Goal: Information Seeking & Learning: Learn about a topic

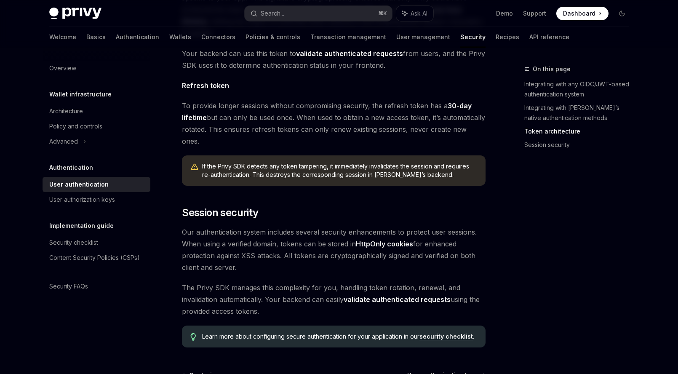
scroll to position [669, 0]
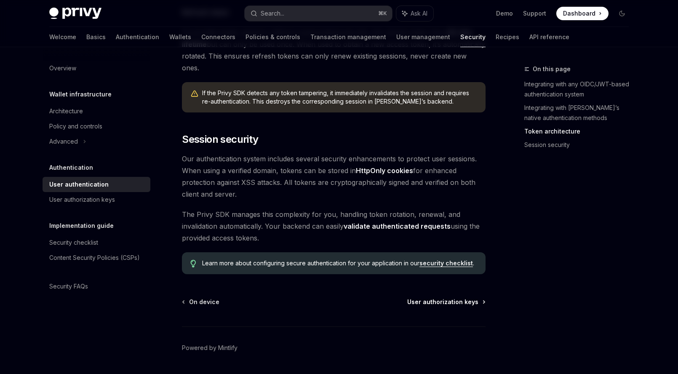
click at [460, 298] on span "User authorization keys" at bounding box center [442, 302] width 71 height 8
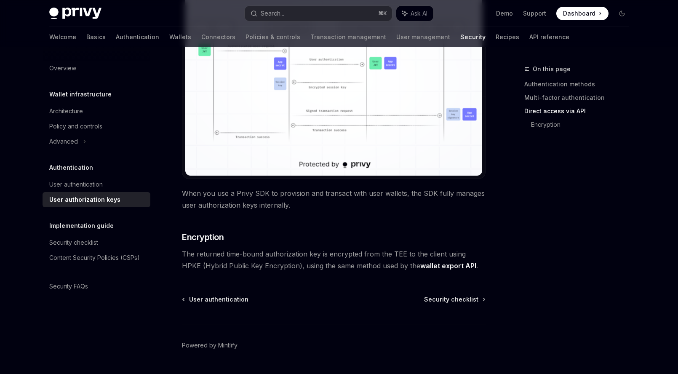
scroll to position [718, 0]
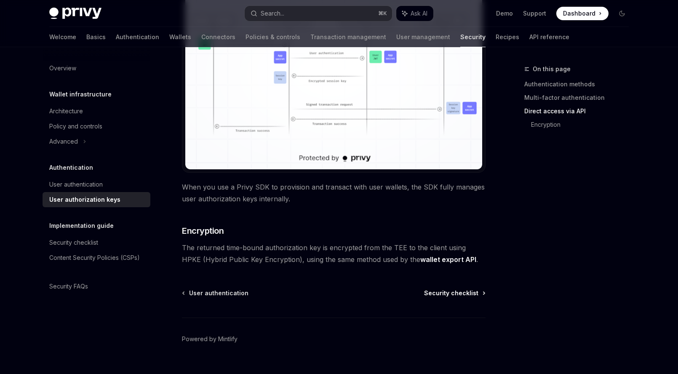
click at [447, 295] on span "Security checklist" at bounding box center [451, 293] width 54 height 8
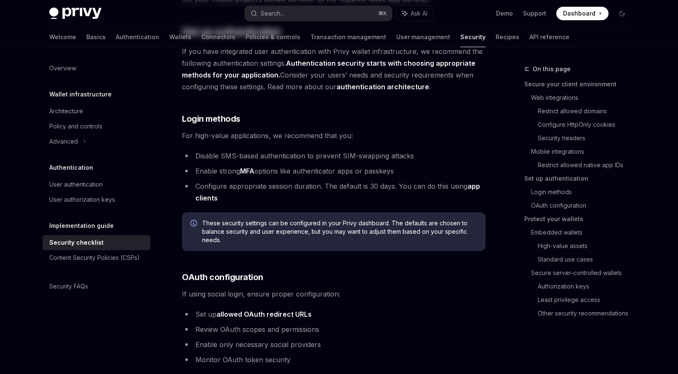
type textarea "*"
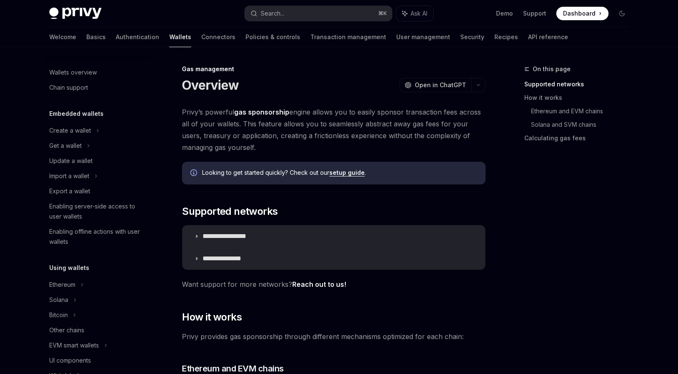
scroll to position [350, 0]
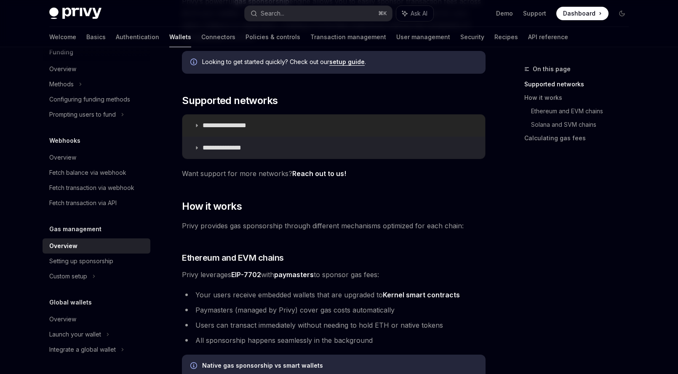
click at [223, 127] on p "**********" at bounding box center [234, 125] width 63 height 8
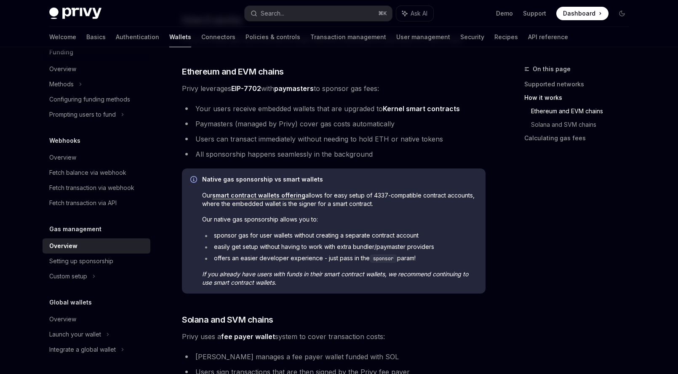
scroll to position [534, 0]
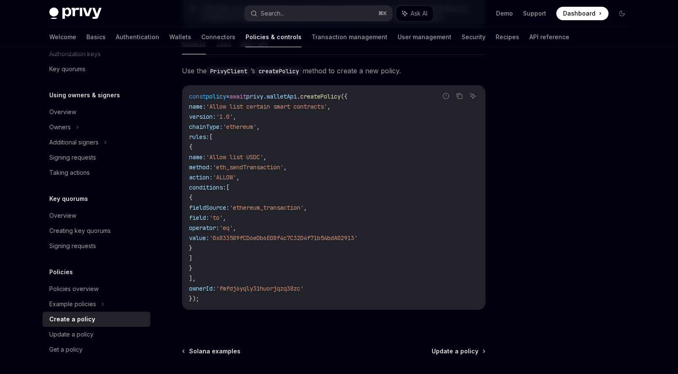
scroll to position [164, 0]
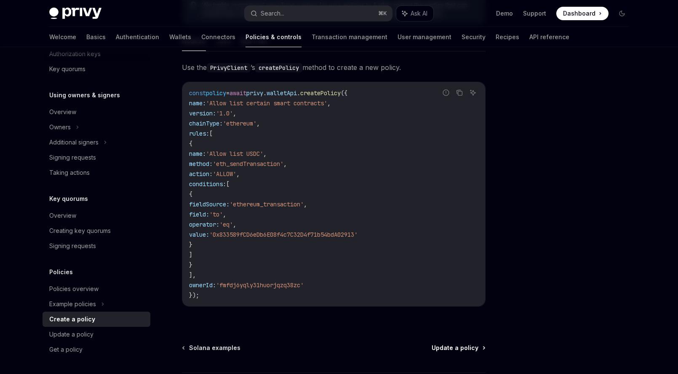
click at [444, 347] on span "Update a policy" at bounding box center [455, 348] width 47 height 8
type textarea "*"
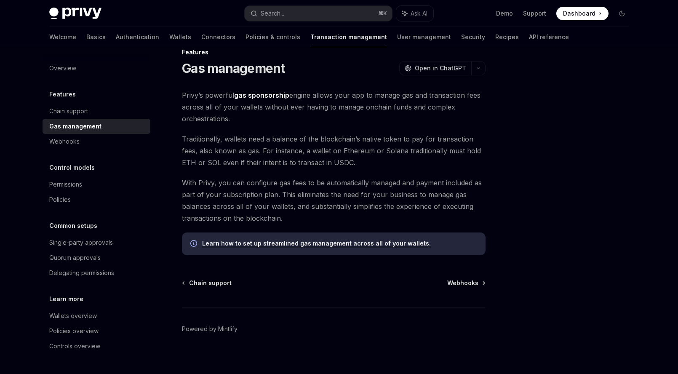
scroll to position [23, 0]
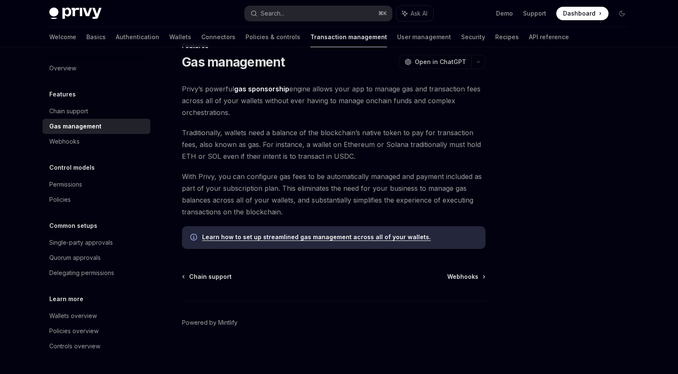
click at [244, 239] on link "Learn how to set up streamlined gas management across all of your wallets." at bounding box center [316, 237] width 229 height 8
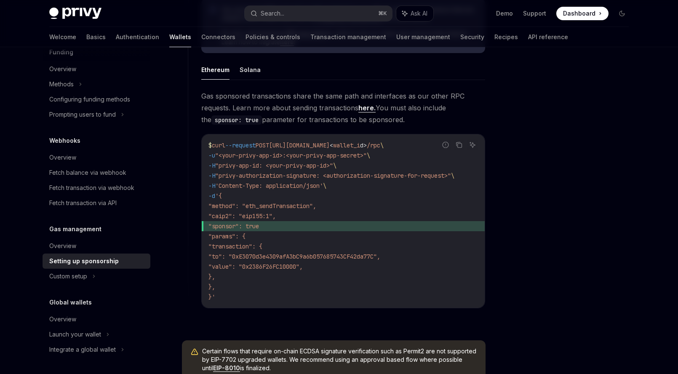
scroll to position [525, 0]
drag, startPoint x: 205, startPoint y: 142, endPoint x: 384, endPoint y: 295, distance: 235.6
click at [384, 295] on div "$ curl --request POST [URL][DOMAIN_NAME] < wallet_i d > /rpc \ -u "<your-privy-…" at bounding box center [343, 221] width 283 height 174
copy code "$ curl --request POST [URL][DOMAIN_NAME] < wallet_i d > /rpc \ -u "<your-privy-…"
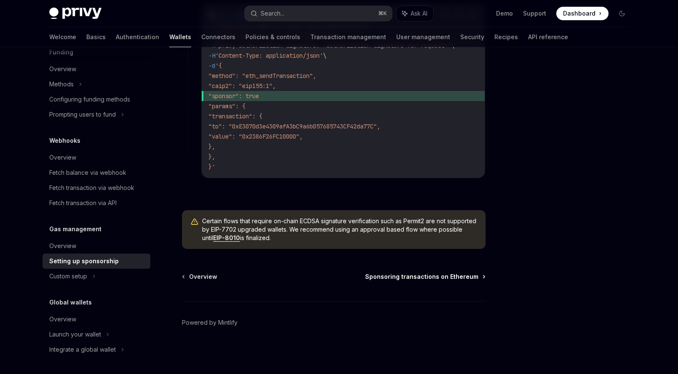
click at [411, 276] on span "Sponsoring transactions on Ethereum" at bounding box center [421, 276] width 113 height 8
type textarea "*"
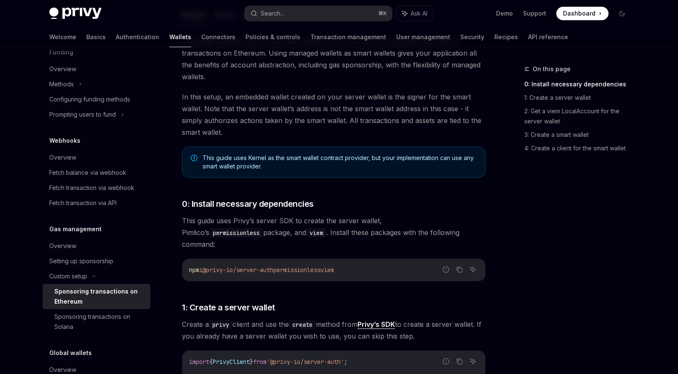
scroll to position [158, 0]
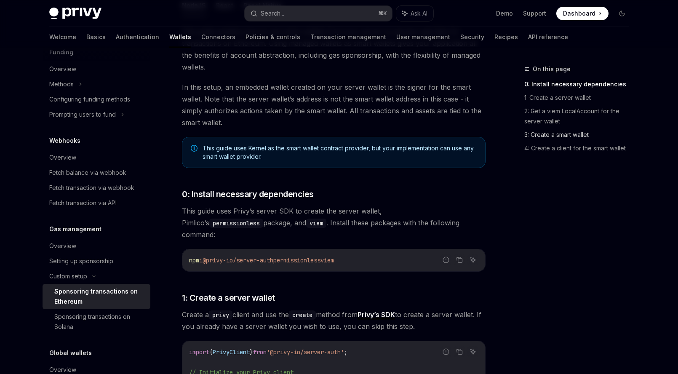
click at [543, 136] on link "3: Create a smart wallet" at bounding box center [579, 134] width 111 height 13
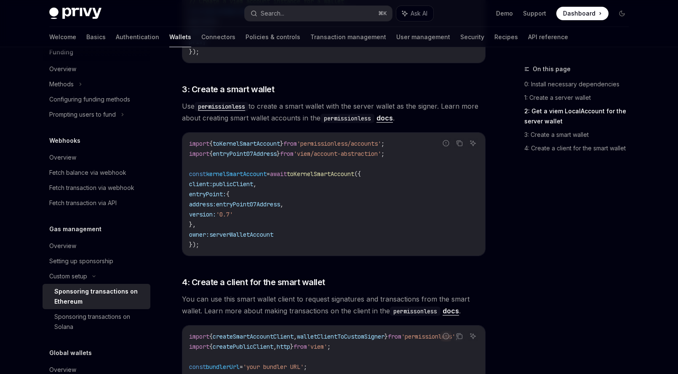
scroll to position [729, 0]
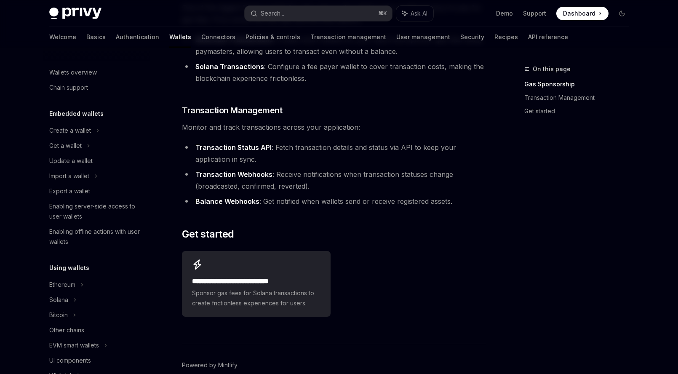
scroll to position [195, 0]
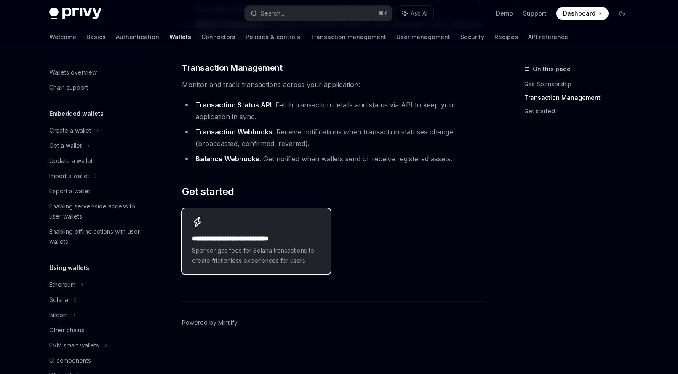
click at [227, 246] on span "Sponsor gas fees for Solana transactions to create frictionless experiences for…" at bounding box center [256, 256] width 128 height 20
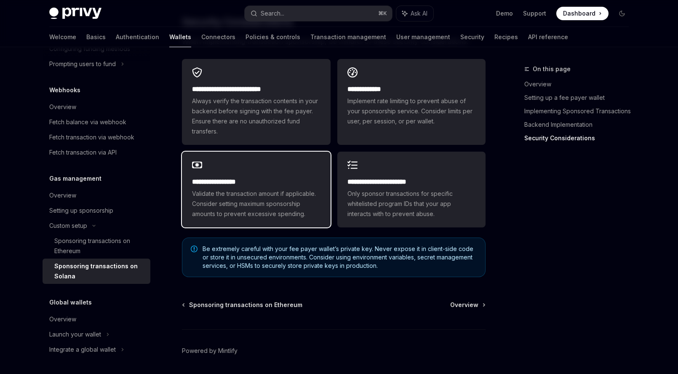
scroll to position [2407, 0]
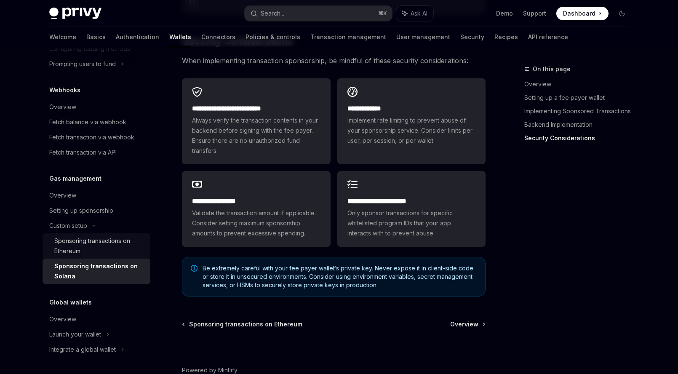
click at [73, 249] on div "Sponsoring transactions on Ethereum" at bounding box center [99, 246] width 91 height 20
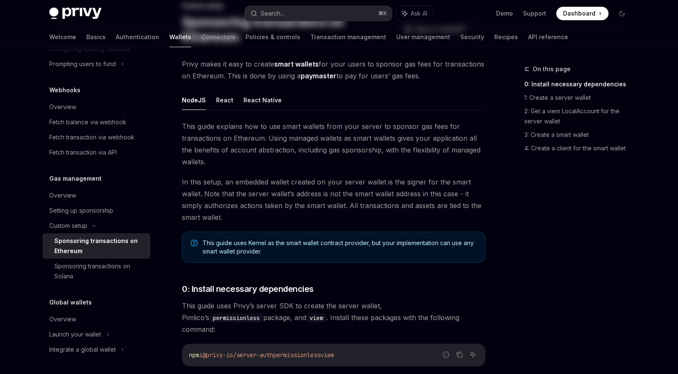
scroll to position [64, 0]
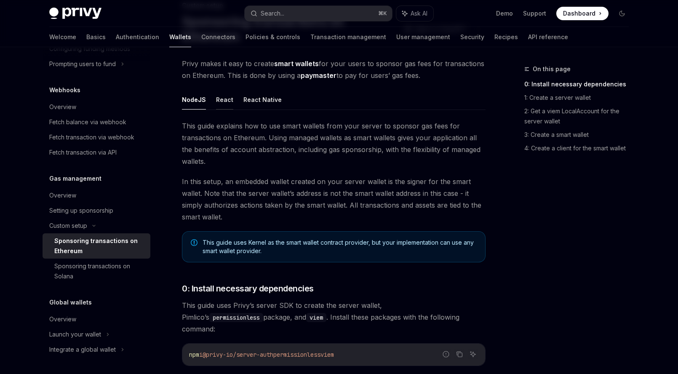
click at [228, 99] on button "React" at bounding box center [224, 100] width 17 height 20
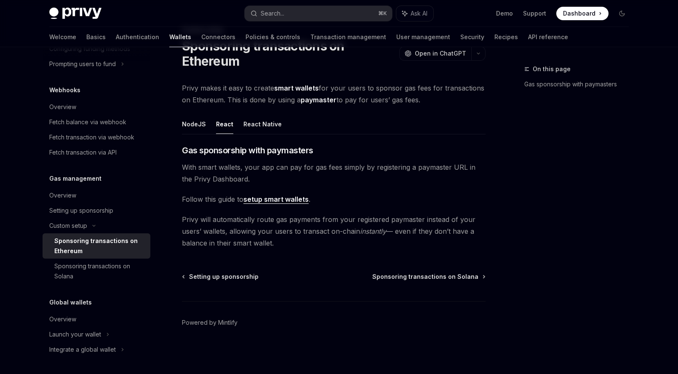
scroll to position [39, 0]
click at [192, 126] on button "NodeJS" at bounding box center [194, 124] width 24 height 20
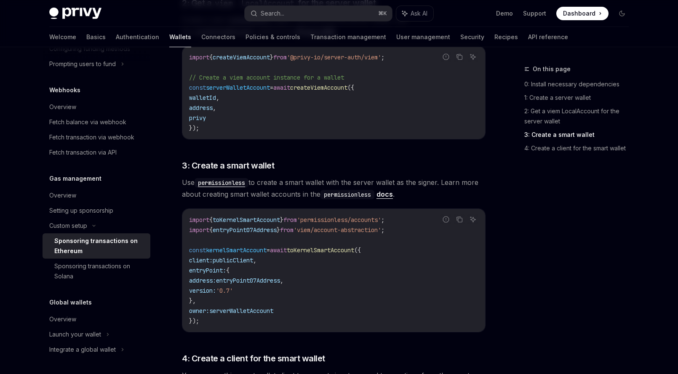
scroll to position [1099, 0]
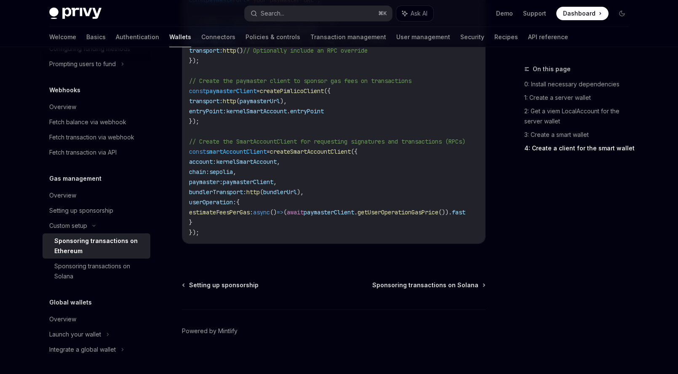
click at [211, 281] on span "Setting up sponsorship" at bounding box center [223, 285] width 69 height 8
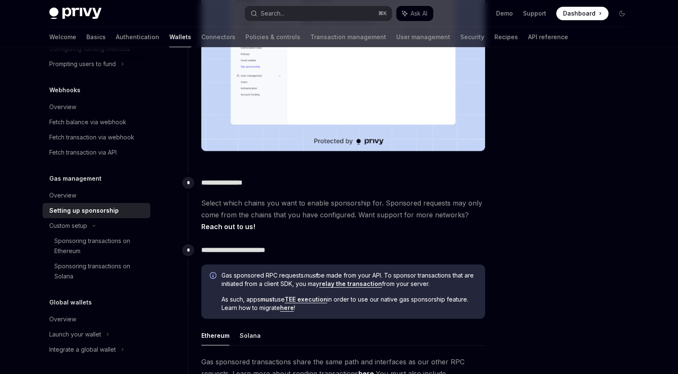
scroll to position [658, 0]
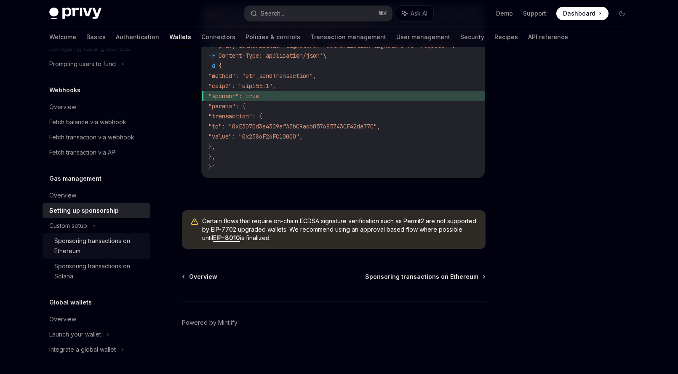
click at [85, 250] on div "Sponsoring transactions on Ethereum" at bounding box center [99, 246] width 91 height 20
type textarea "*"
